Goal: Information Seeking & Learning: Learn about a topic

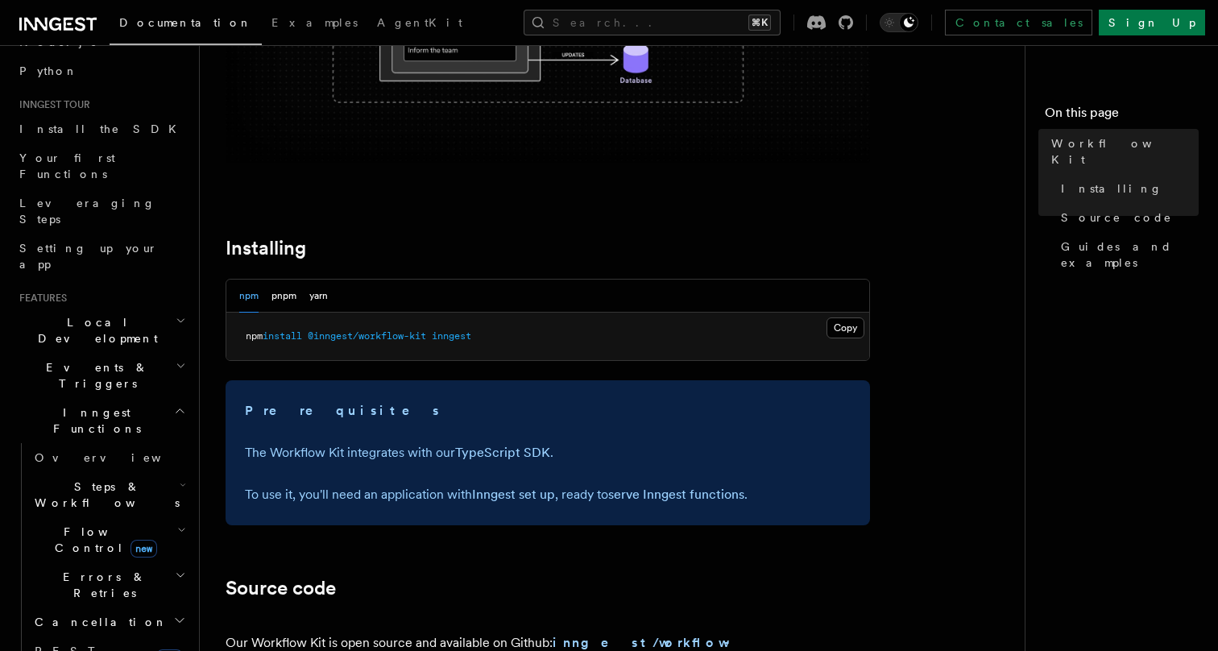
scroll to position [125, 0]
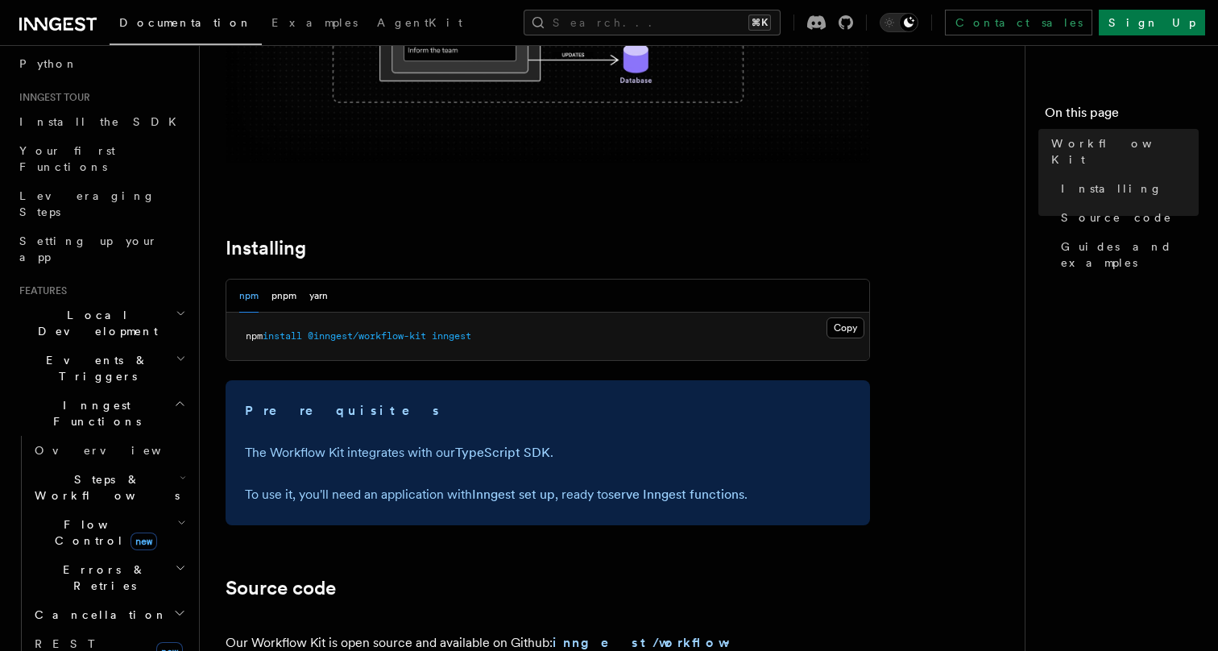
click at [113, 465] on h2 "Steps & Workflows" at bounding box center [108, 487] width 161 height 45
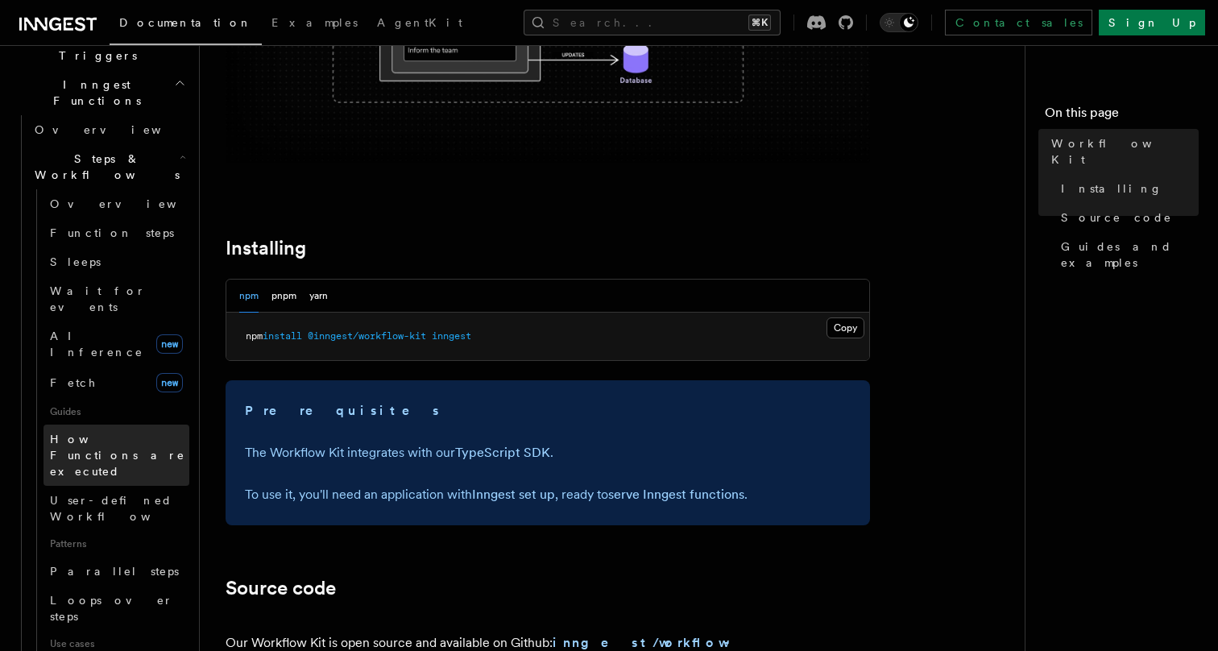
scroll to position [447, 0]
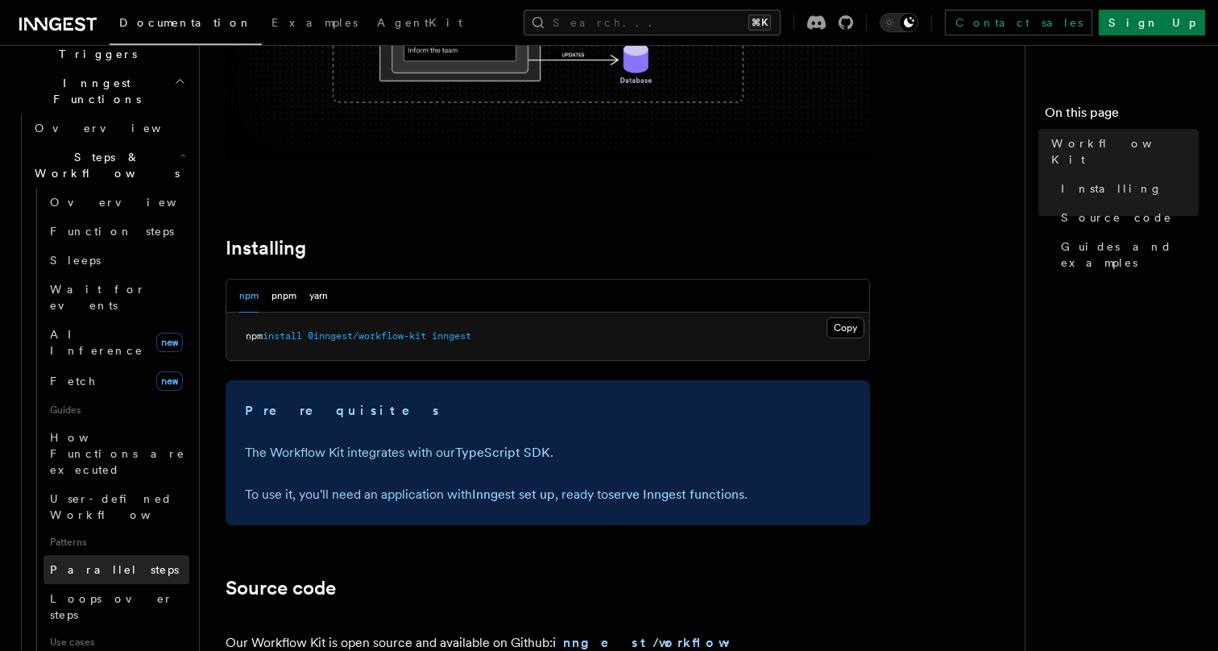
click at [83, 563] on span "Parallel steps" at bounding box center [114, 569] width 129 height 13
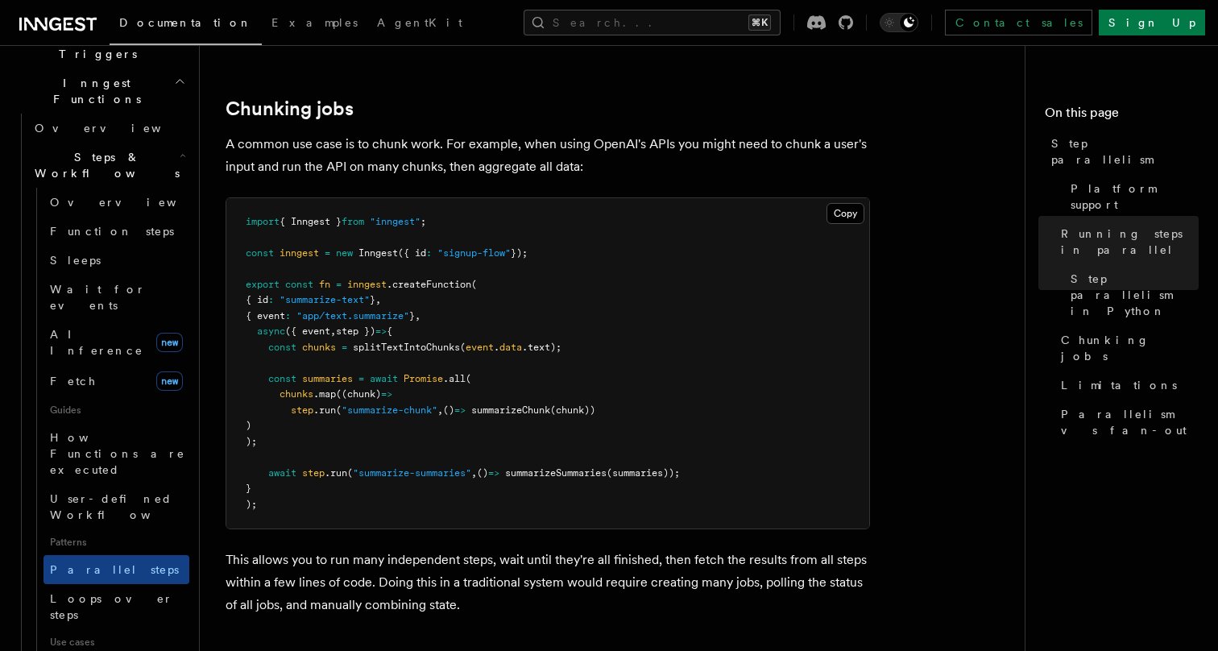
scroll to position [2237, 0]
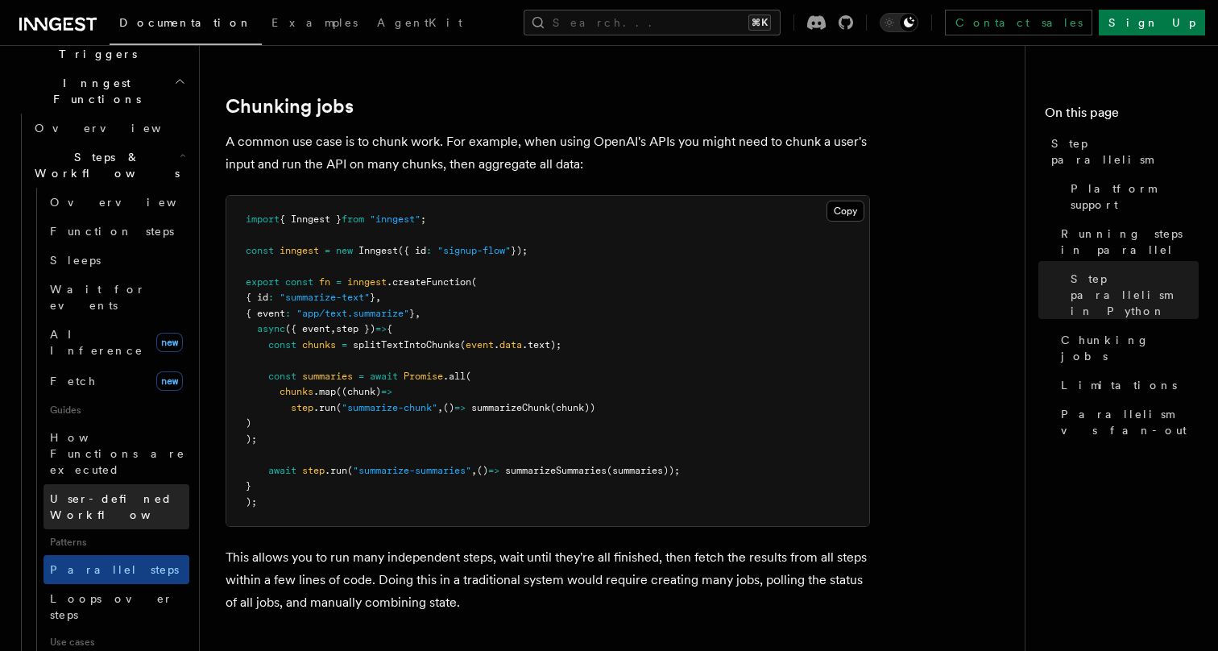
click at [131, 492] on span "User-defined Workflows" at bounding box center [122, 506] width 145 height 29
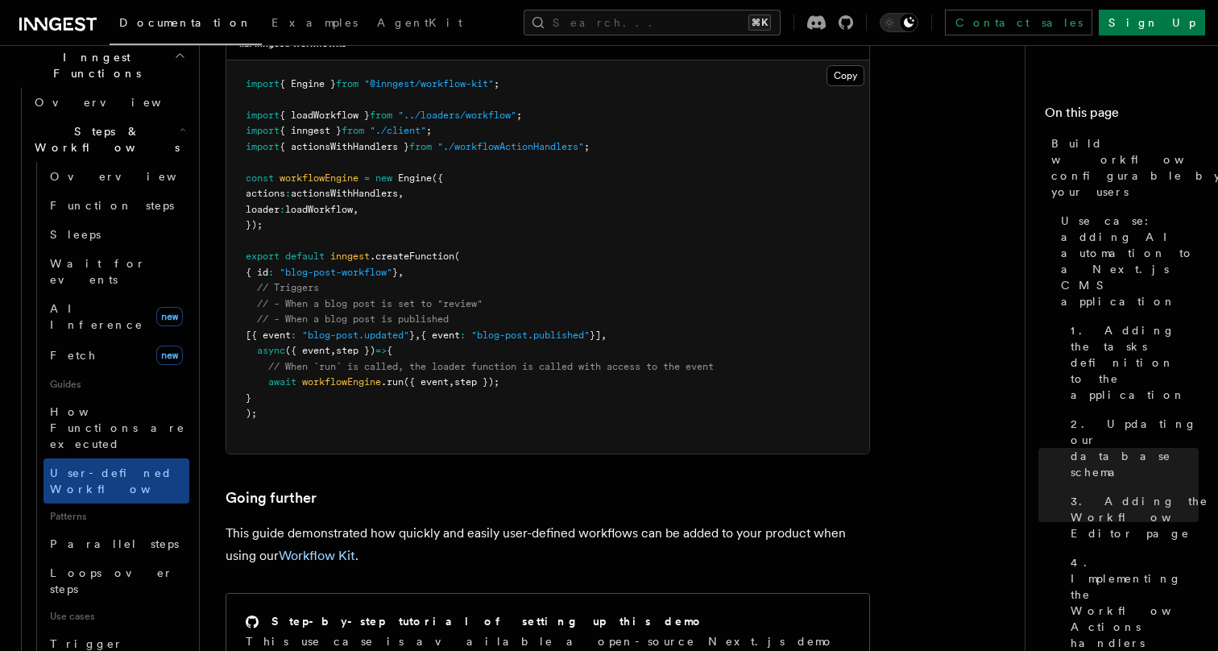
scroll to position [479, 0]
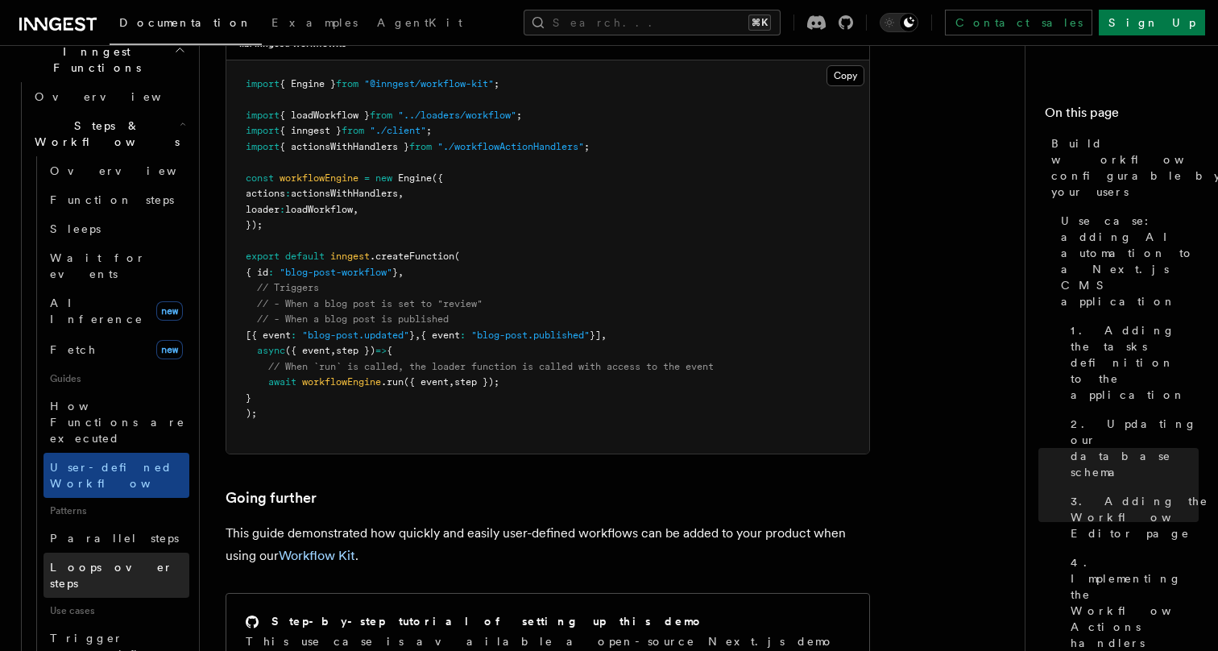
click at [91, 561] on span "Loops over steps" at bounding box center [111, 575] width 123 height 29
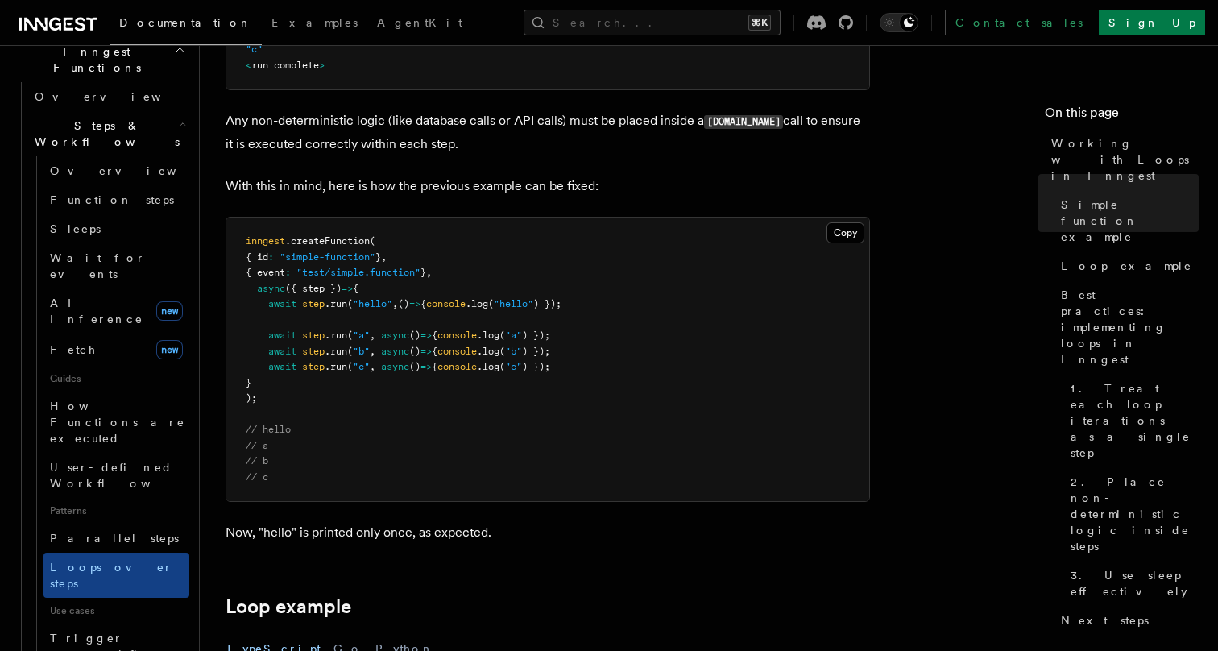
scroll to position [971, 0]
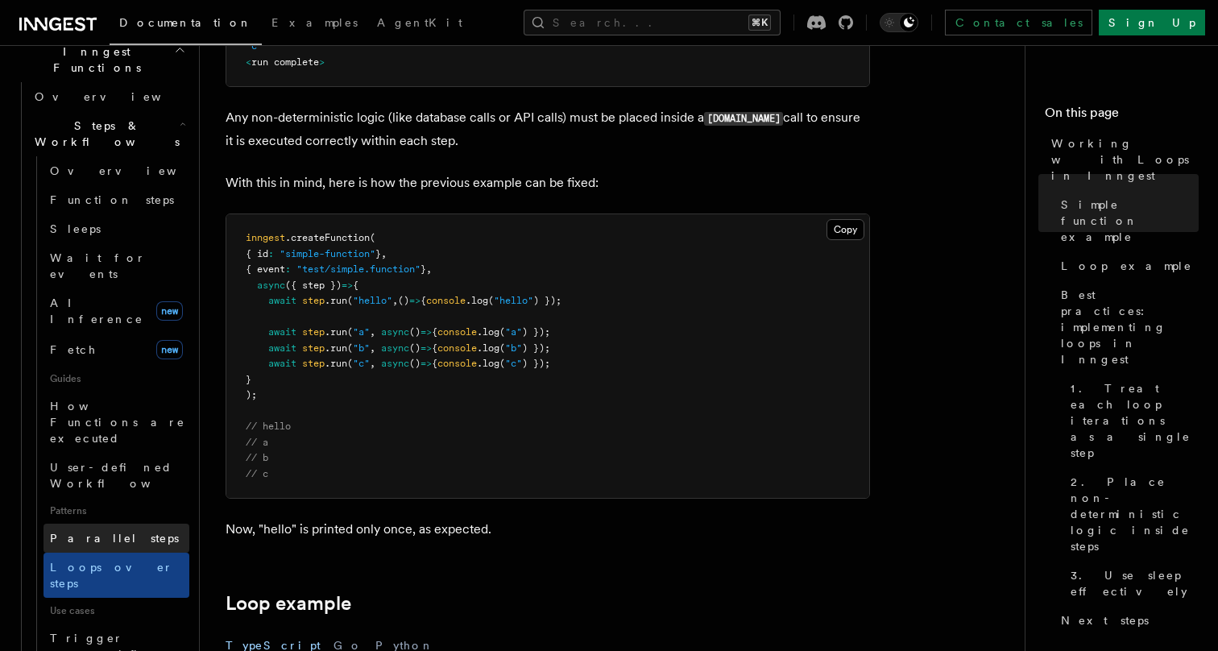
click at [106, 532] on span "Parallel steps" at bounding box center [114, 538] width 129 height 13
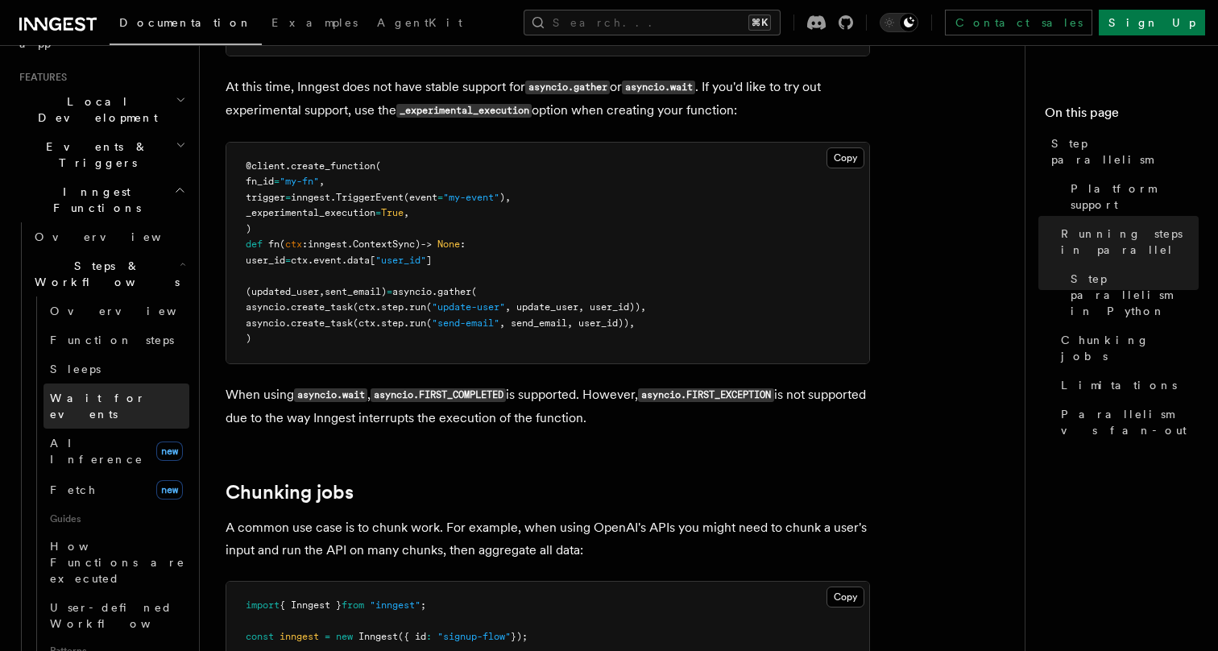
scroll to position [337, 0]
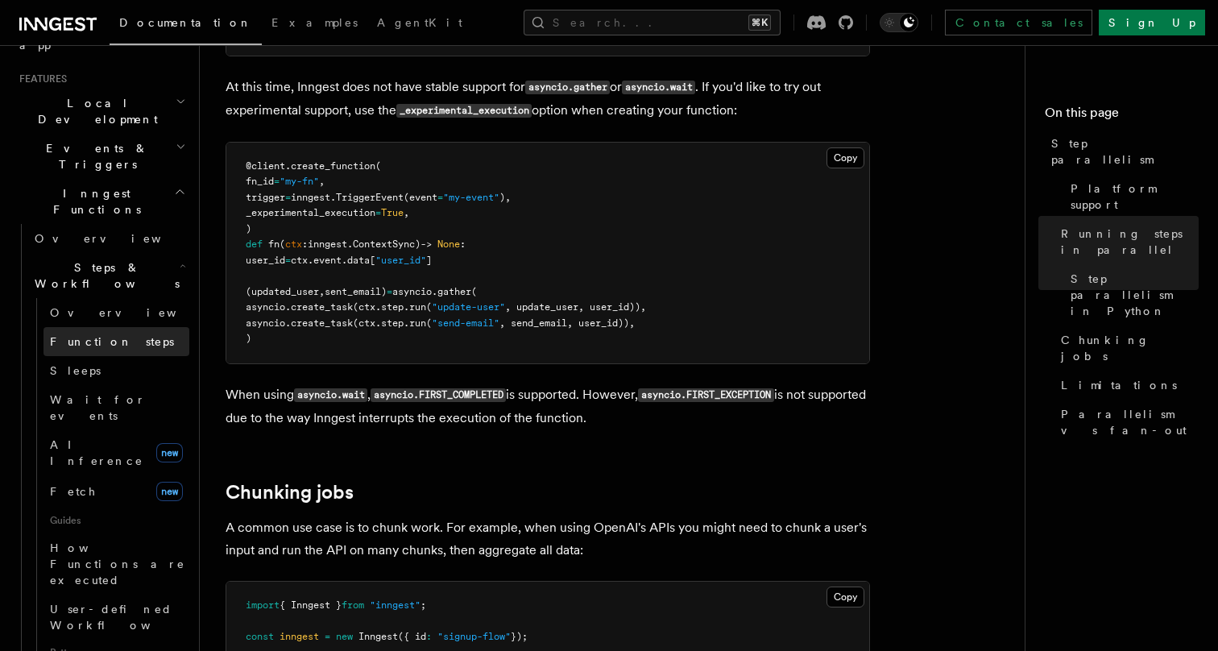
click at [87, 335] on span "Function steps" at bounding box center [112, 341] width 124 height 13
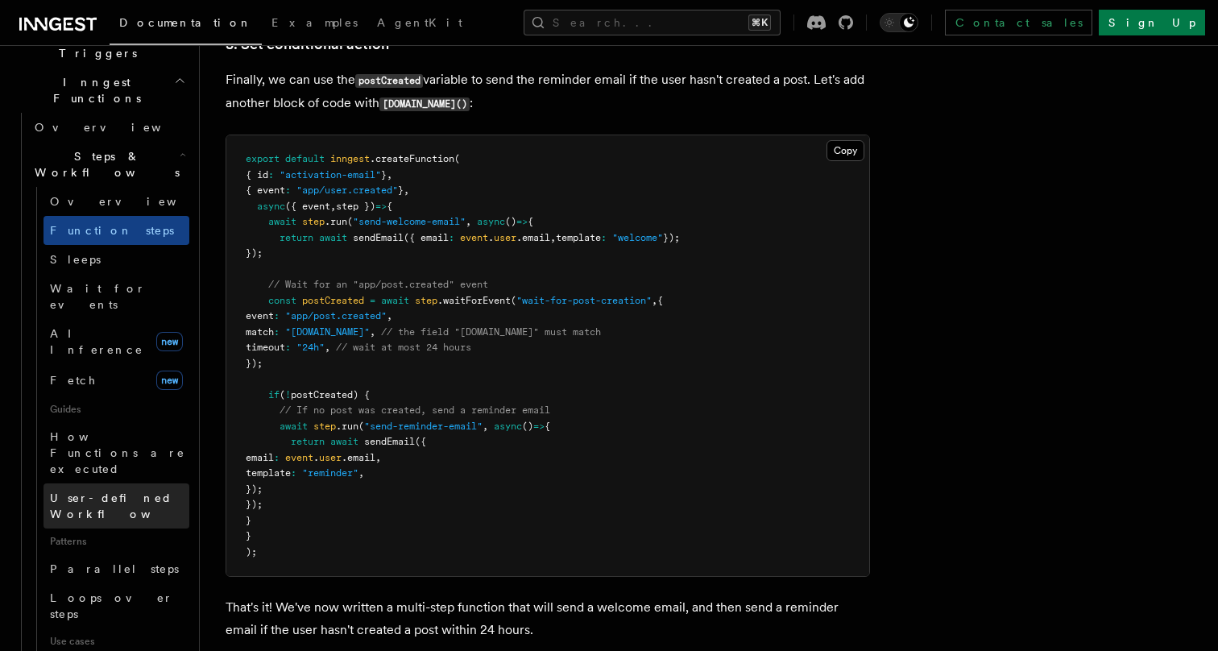
scroll to position [450, 0]
click at [110, 489] on span "User-defined Workflows" at bounding box center [122, 503] width 145 height 29
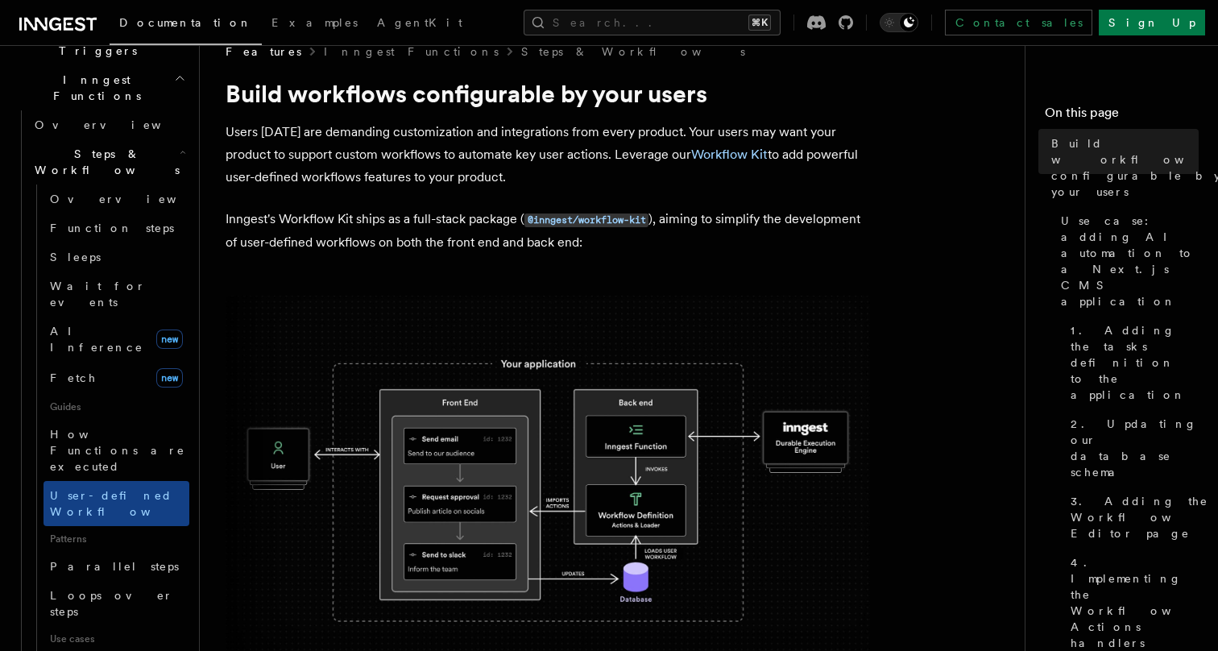
scroll to position [35, 0]
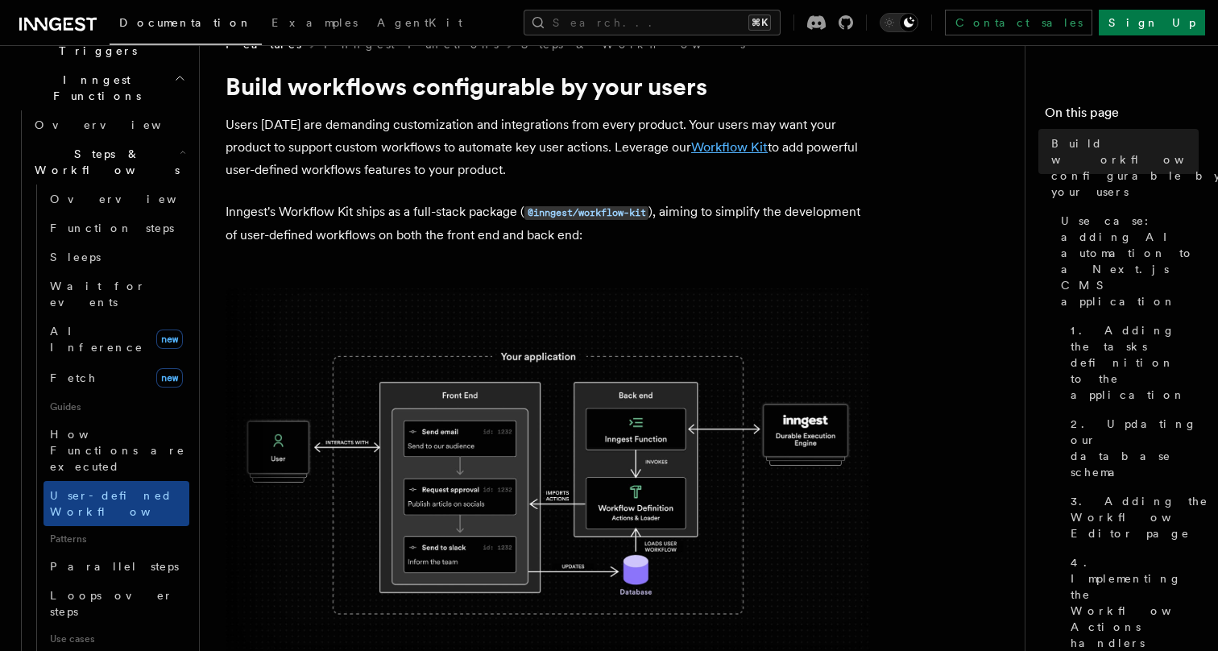
click at [736, 147] on link "Workflow Kit" at bounding box center [729, 146] width 77 height 15
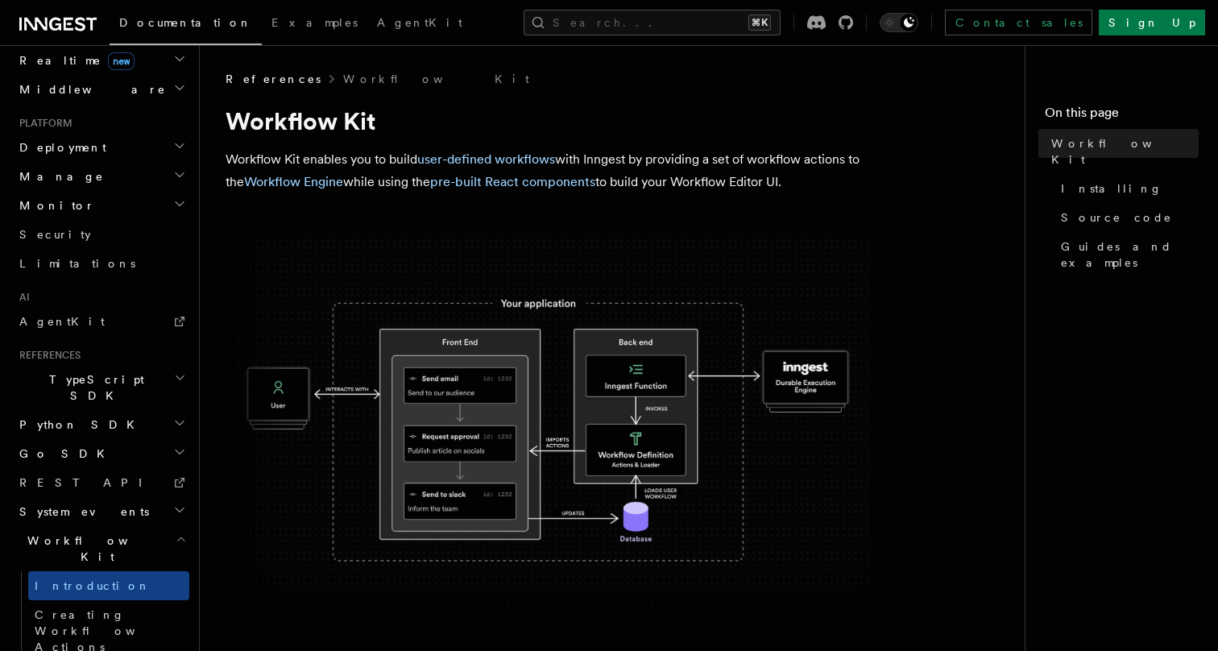
scroll to position [815, 0]
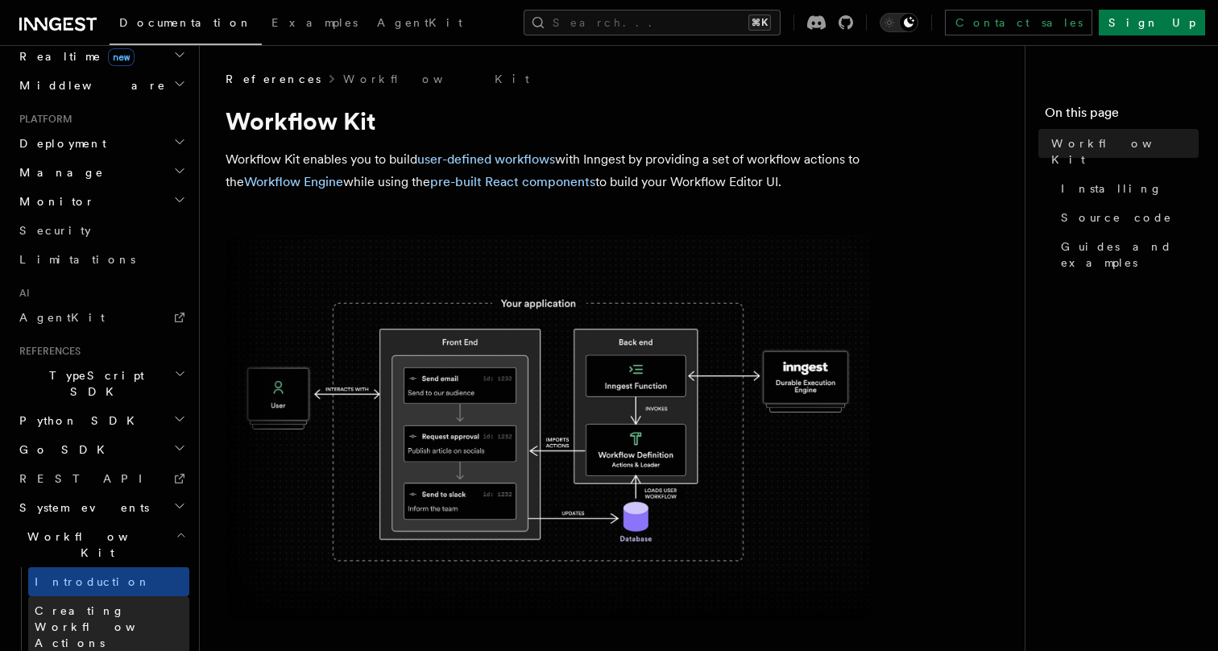
click at [102, 604] on span "Creating Workflow Actions" at bounding box center [105, 626] width 140 height 45
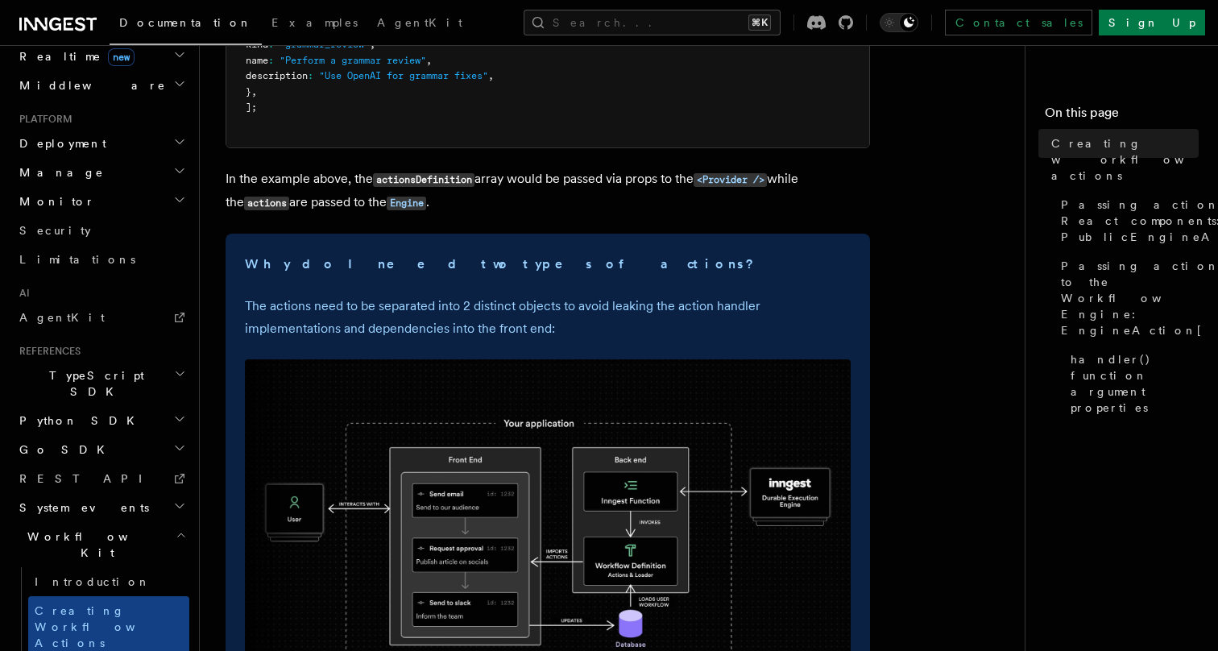
scroll to position [494, 0]
